Goal: Navigation & Orientation: Find specific page/section

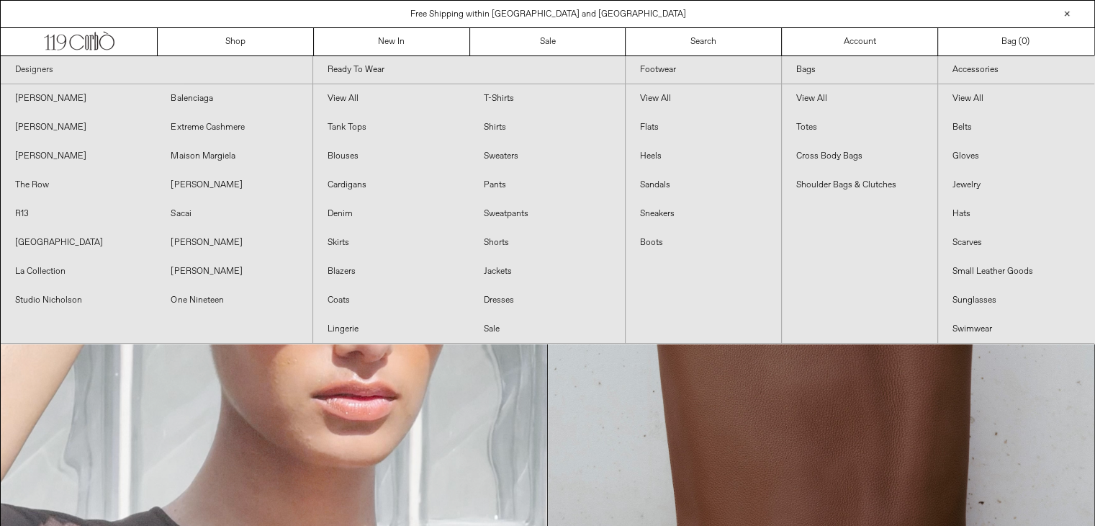
click at [20, 63] on link "Designers" at bounding box center [157, 70] width 312 height 28
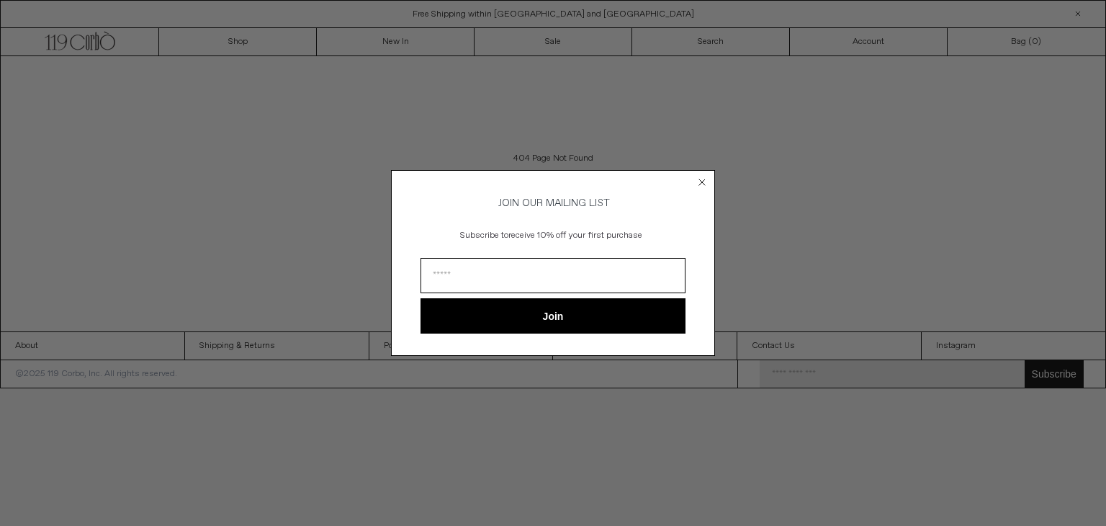
click at [698, 179] on circle "Close dialog" at bounding box center [703, 182] width 14 height 14
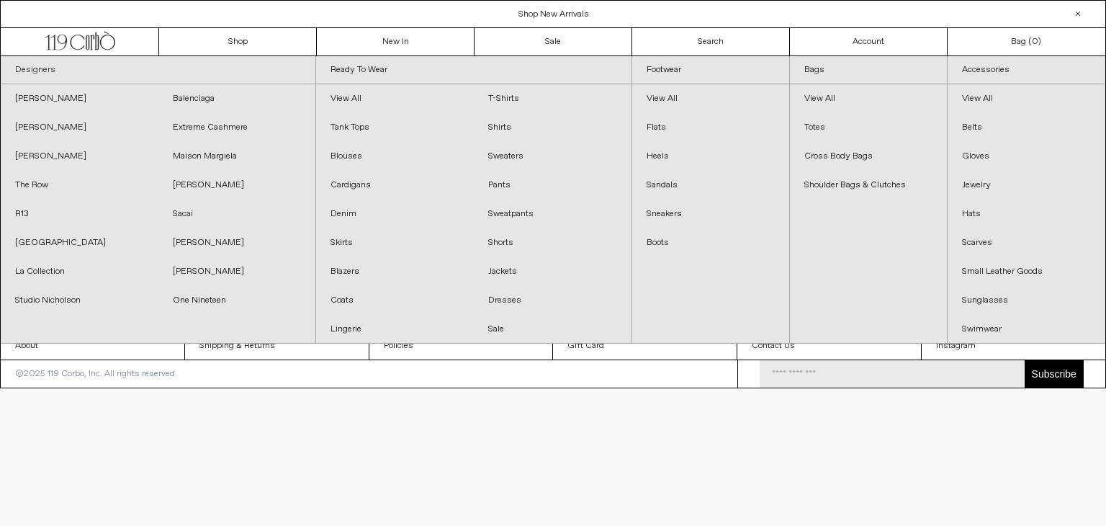
click at [36, 66] on link "Designers" at bounding box center [158, 70] width 315 height 28
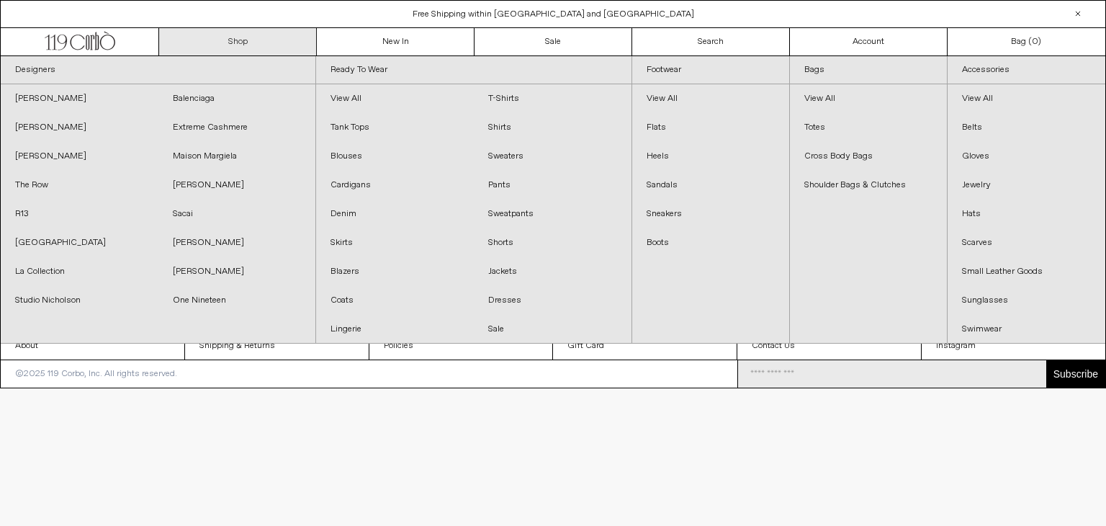
click at [226, 36] on link "Shop" at bounding box center [238, 41] width 158 height 27
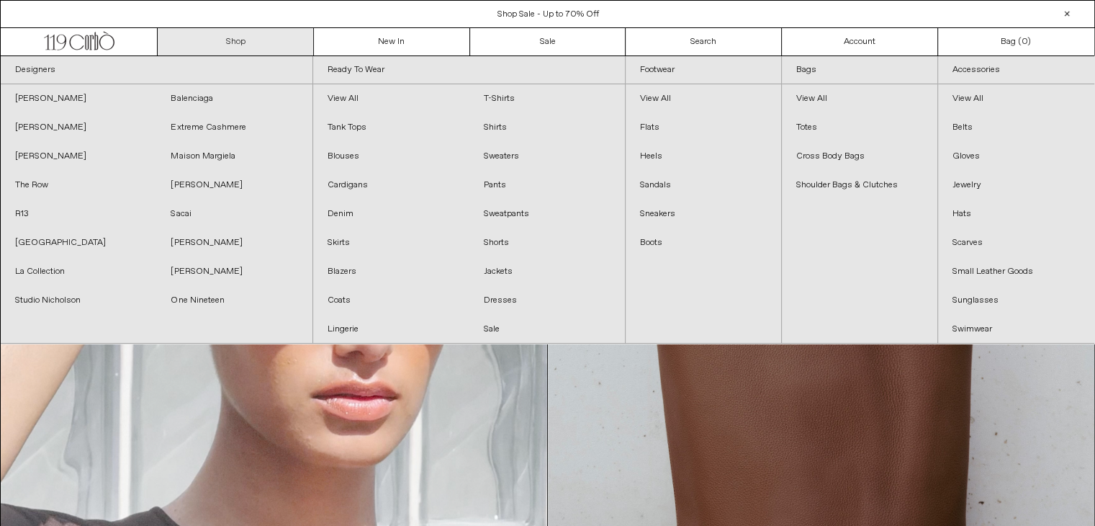
click at [237, 41] on link "Shop" at bounding box center [236, 41] width 156 height 27
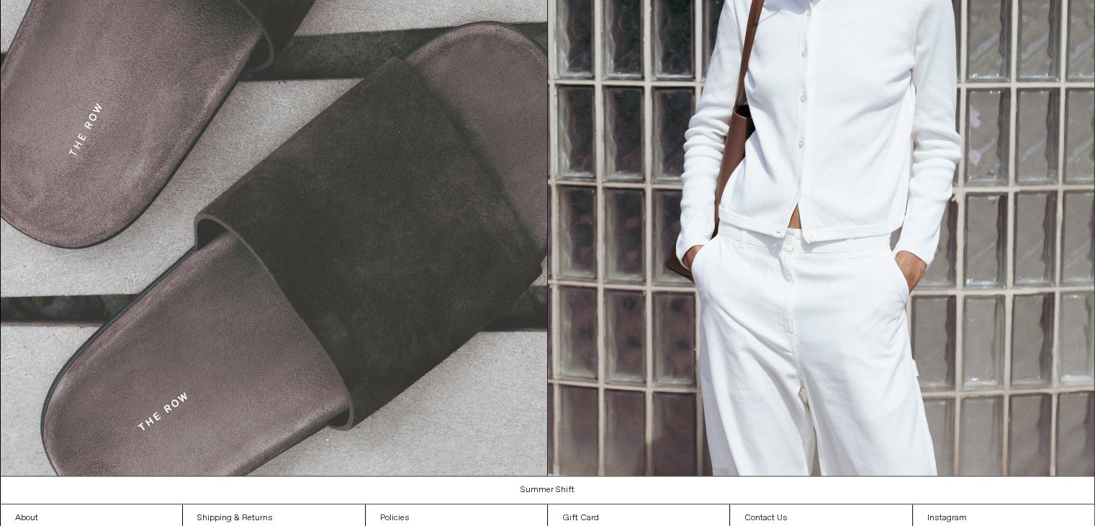
scroll to position [1754, 0]
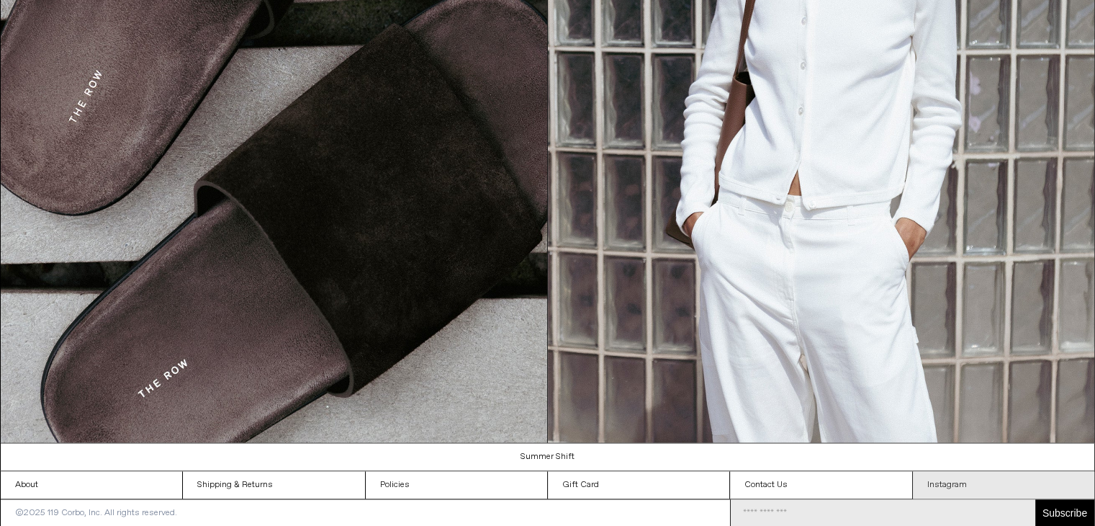
click at [933, 486] on link "Instagram" at bounding box center [1003, 484] width 181 height 27
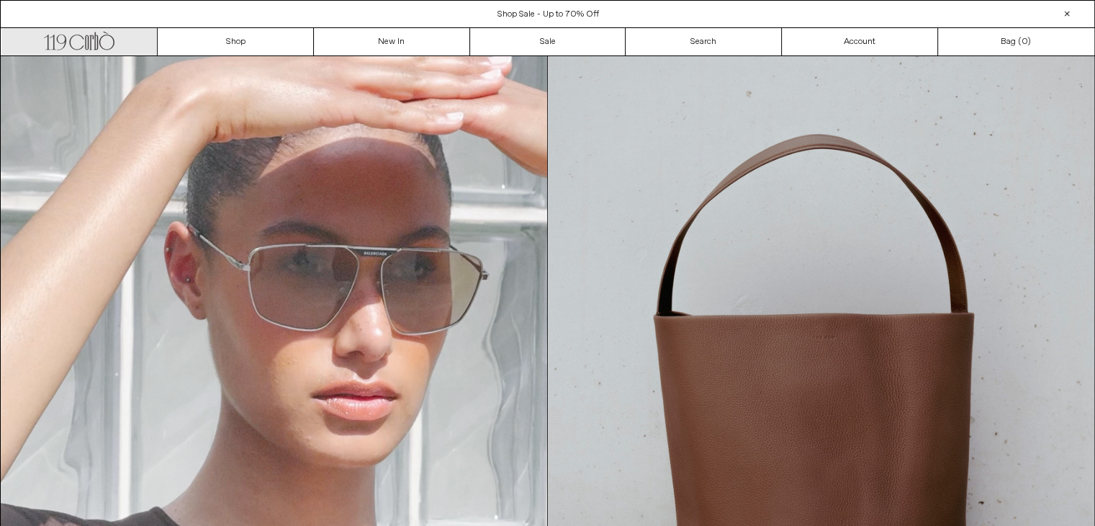
click at [71, 33] on icon ".cls-1, .cls-2 { fill: #231f20; stroke: #231f20; stroke-miterlimit: 10; stroke-…" at bounding box center [79, 39] width 71 height 21
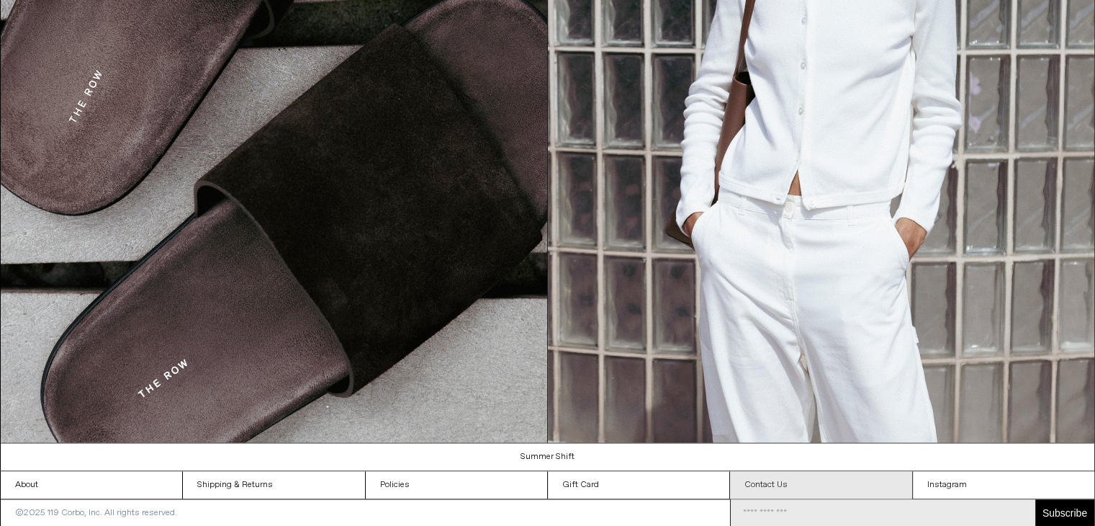
click at [757, 477] on link "Contact Us" at bounding box center [820, 484] width 181 height 27
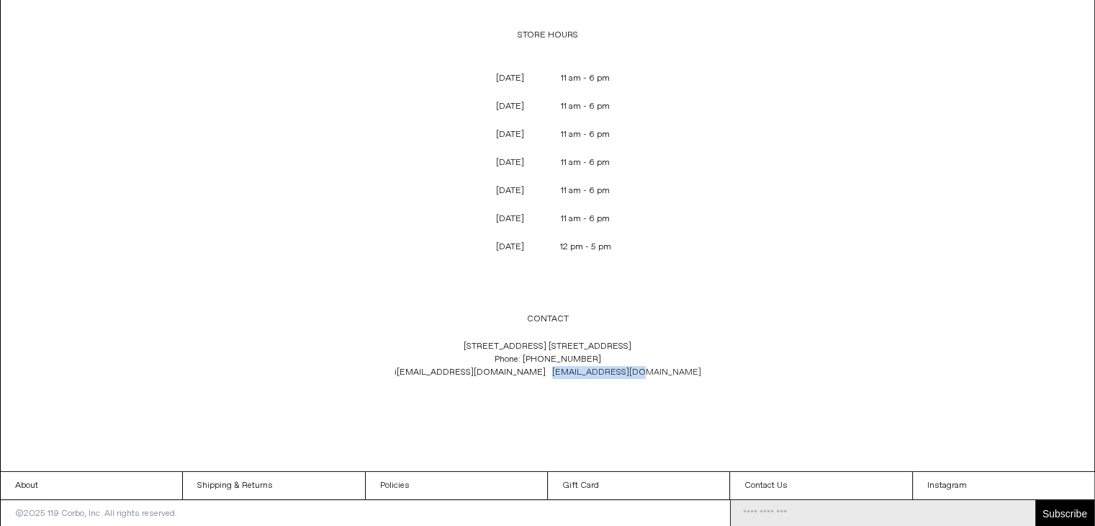
drag, startPoint x: 639, startPoint y: 374, endPoint x: 549, endPoint y: 371, distance: 90.8
click at [549, 371] on p "[STREET_ADDRESS] [GEOGRAPHIC_DATA] 1C4 Phone: [PHONE_NUMBER] i [EMAIL_ADDRESS][…" at bounding box center [548, 359] width 477 height 53
copy link "[EMAIL_ADDRESS][DOMAIN_NAME]"
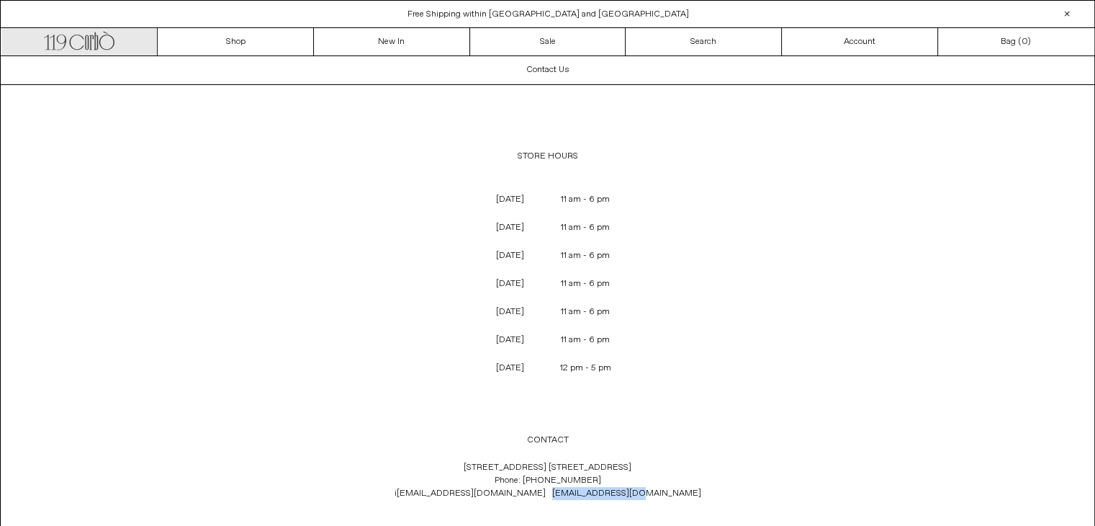
click at [73, 42] on icon ".cls-1, .cls-2 { fill: #231f20; stroke: #231f20; stroke-miterlimit: 10; stroke-…" at bounding box center [79, 39] width 71 height 21
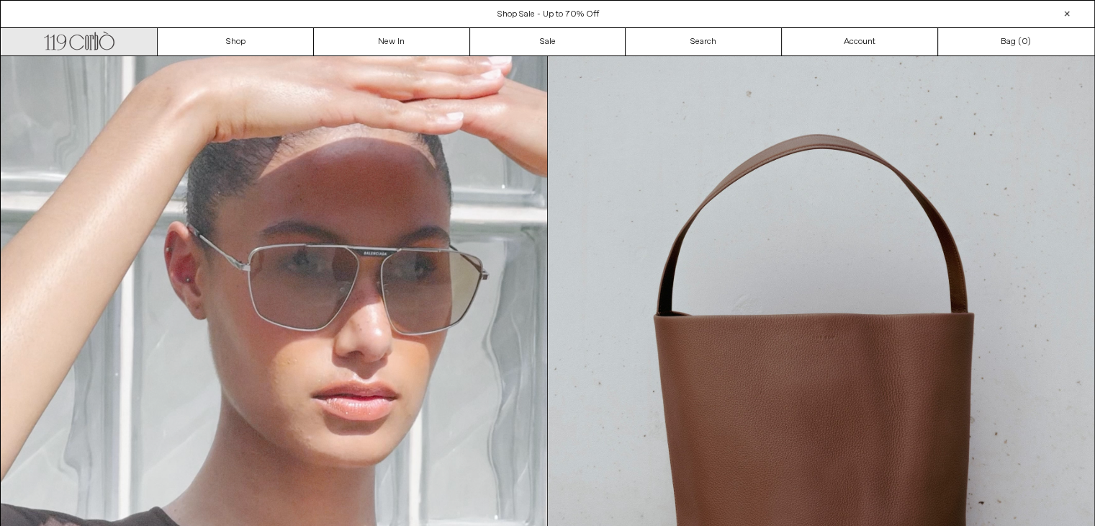
click at [66, 44] on icon ".cls-1, .cls-2 { fill: #231f20; stroke: #231f20; stroke-miterlimit: 10; stroke-…" at bounding box center [79, 39] width 71 height 21
click at [92, 41] on icon ".cls-1, .cls-2 { fill: #231f20; stroke: #231f20; stroke-miterlimit: 10; stroke-…" at bounding box center [79, 39] width 71 height 21
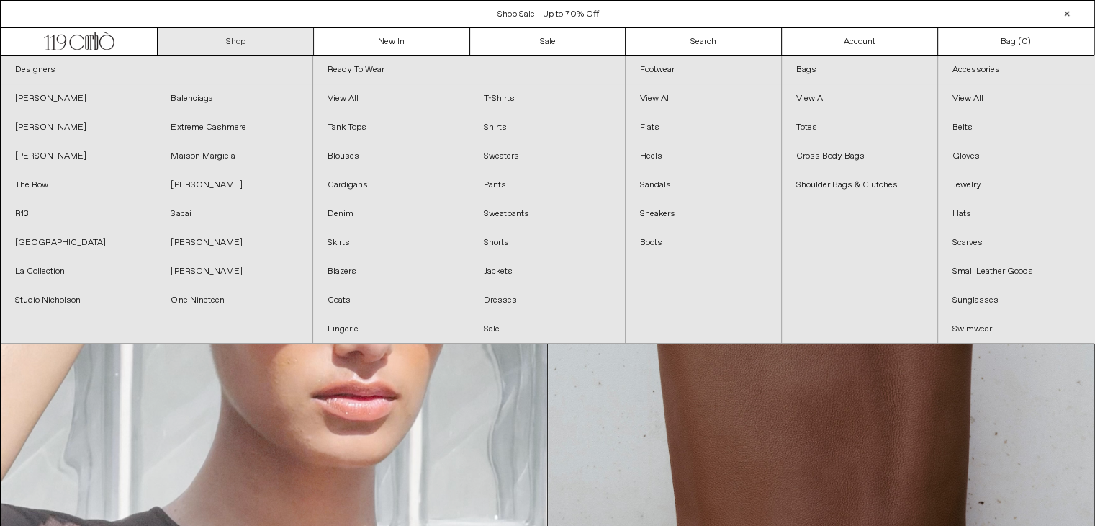
click at [233, 48] on link "Shop" at bounding box center [236, 41] width 156 height 27
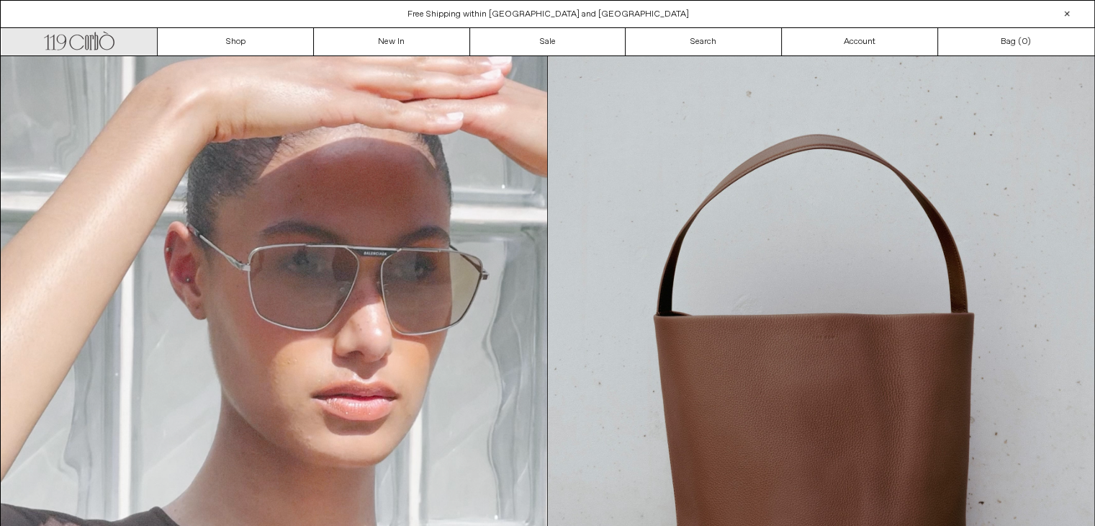
click at [84, 41] on icon ".cls-1, .cls-2 { fill: #231f20; stroke: #231f20; stroke-miterlimit: 10; stroke-…" at bounding box center [79, 39] width 71 height 21
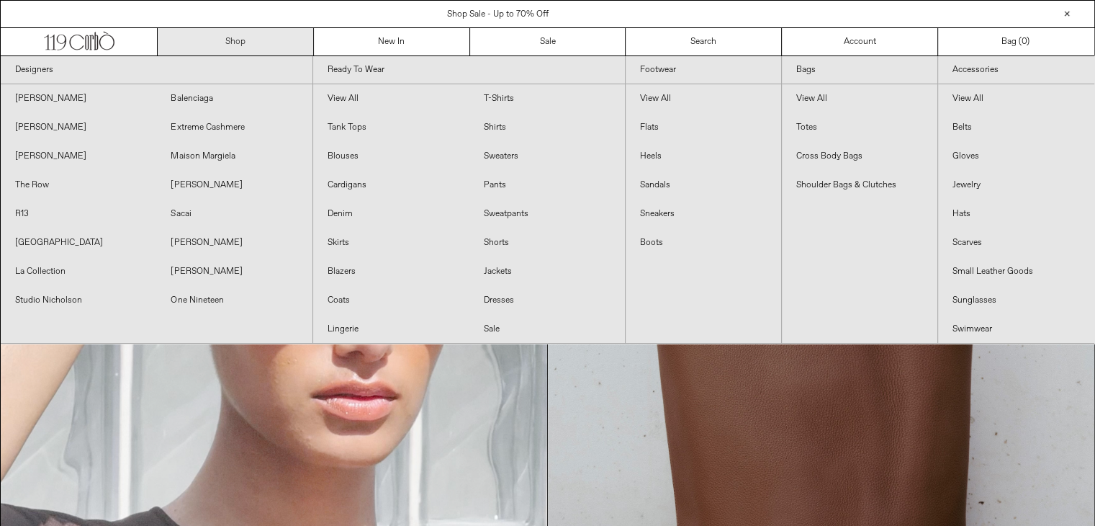
click at [172, 47] on link "Shop" at bounding box center [236, 41] width 156 height 27
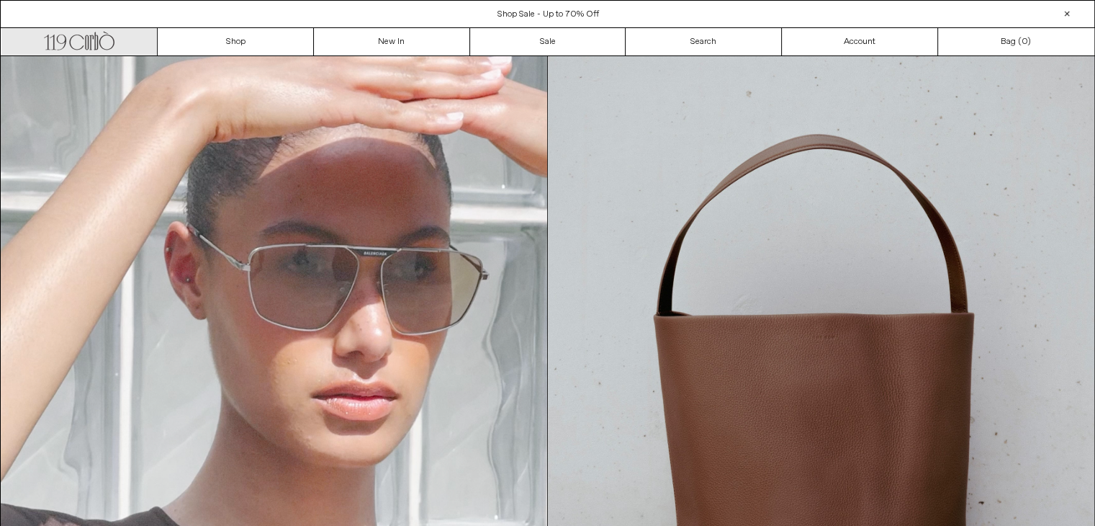
click at [90, 44] on icon at bounding box center [92, 42] width 4 height 14
click at [93, 35] on icon ".cls-1, .cls-2 { fill: #231f20; stroke: #231f20; stroke-miterlimit: 10; stroke-…" at bounding box center [79, 39] width 71 height 21
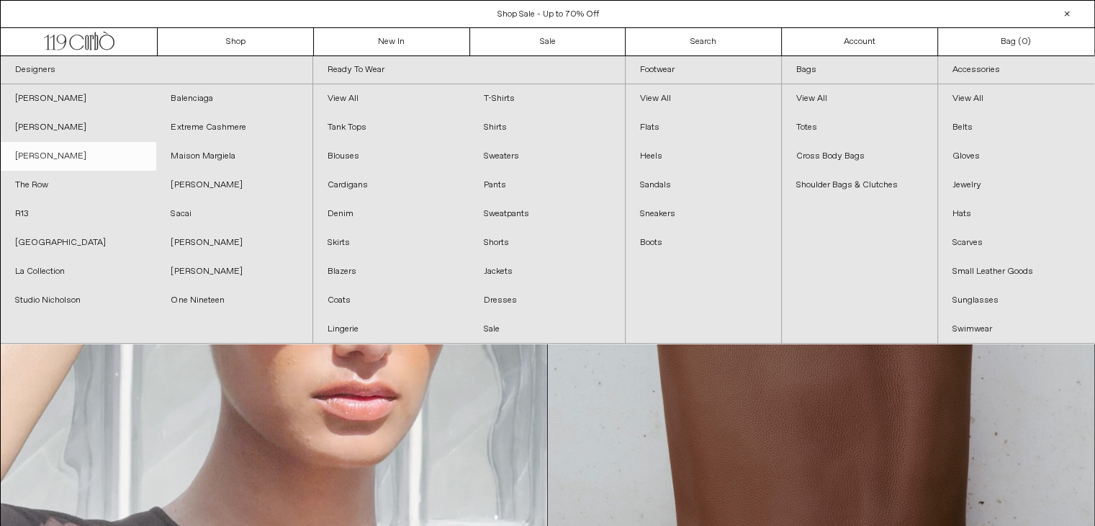
click at [20, 158] on link "[PERSON_NAME]" at bounding box center [79, 156] width 156 height 29
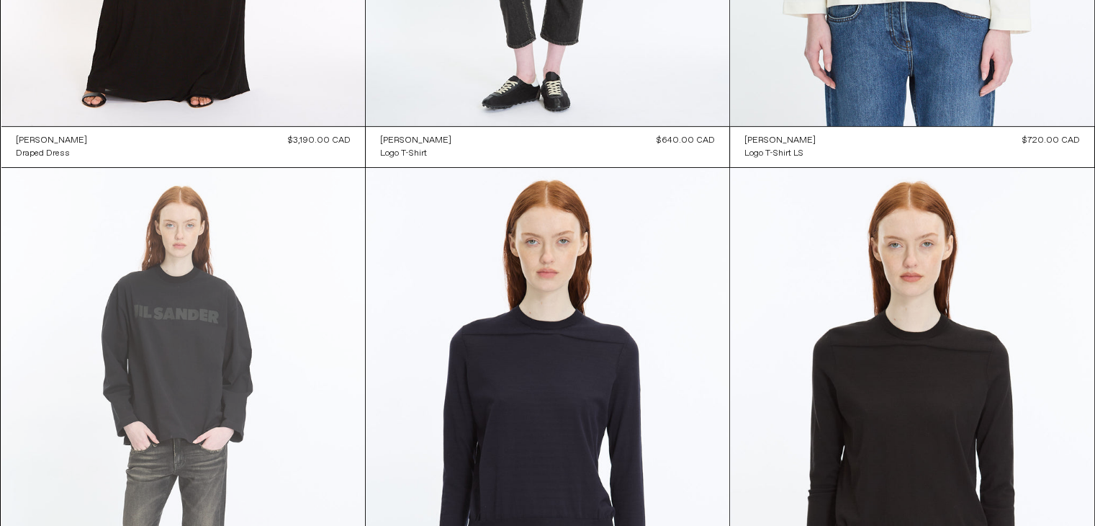
scroll to position [144, 0]
